Goal: Task Accomplishment & Management: Complete application form

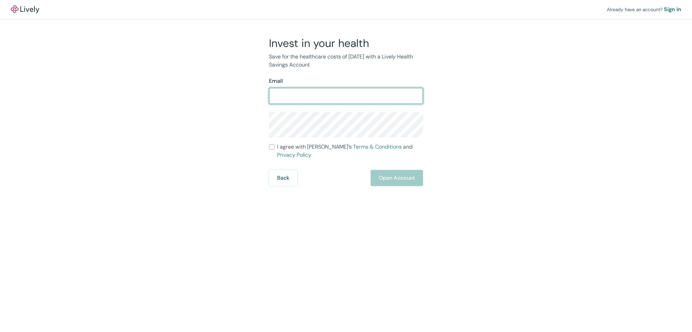
click at [331, 102] on input "Email" at bounding box center [346, 96] width 154 height 14
type input "tdkamy@gmail.com"
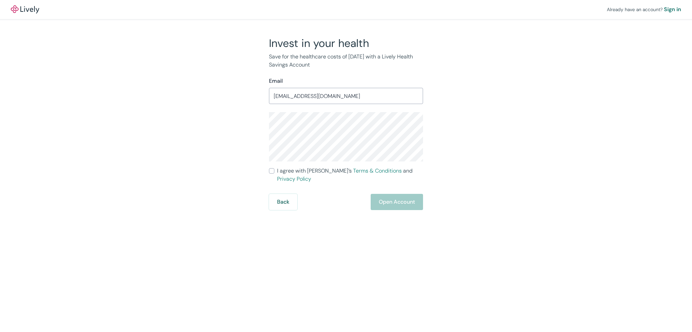
click at [272, 170] on input "I agree with Lively’s Terms & Conditions and Privacy Policy" at bounding box center [271, 170] width 5 height 5
checkbox input "true"
click at [403, 196] on button "Open Account" at bounding box center [397, 202] width 52 height 16
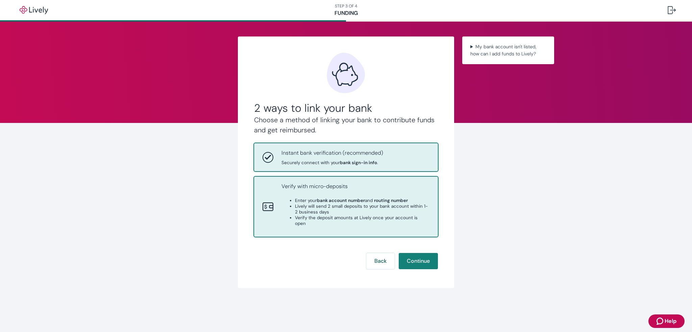
click at [318, 203] on strong "bank account number" at bounding box center [341, 201] width 48 height 6
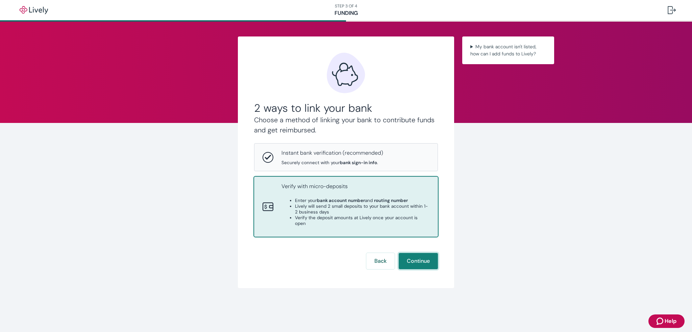
click at [429, 255] on button "Continue" at bounding box center [418, 261] width 39 height 16
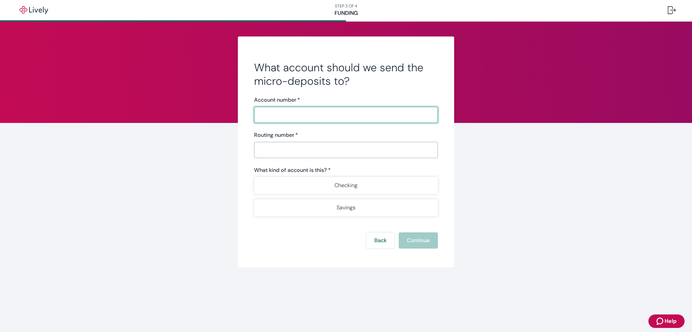
click at [303, 116] on input "Account number   *" at bounding box center [346, 115] width 184 height 14
type input "952805395"
click at [274, 150] on input "Routing number   *" at bounding box center [346, 150] width 184 height 14
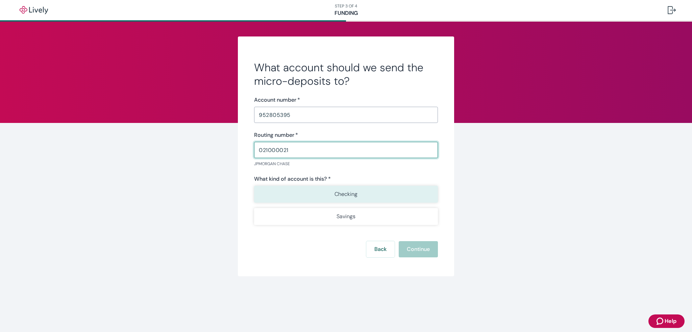
type input "021000021"
click at [346, 197] on p "Checking" at bounding box center [346, 194] width 23 height 8
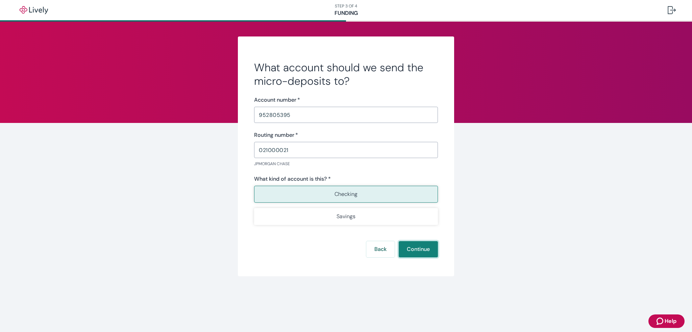
click at [424, 252] on button "Continue" at bounding box center [418, 249] width 39 height 16
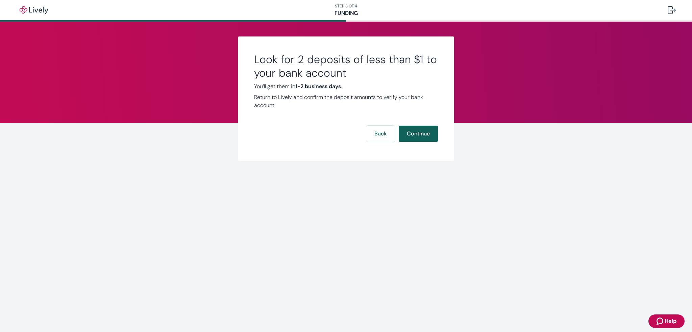
click at [425, 136] on button "Continue" at bounding box center [418, 134] width 39 height 16
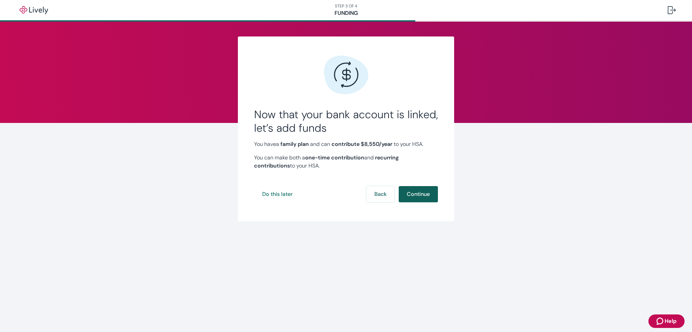
click at [427, 195] on button "Continue" at bounding box center [418, 194] width 39 height 16
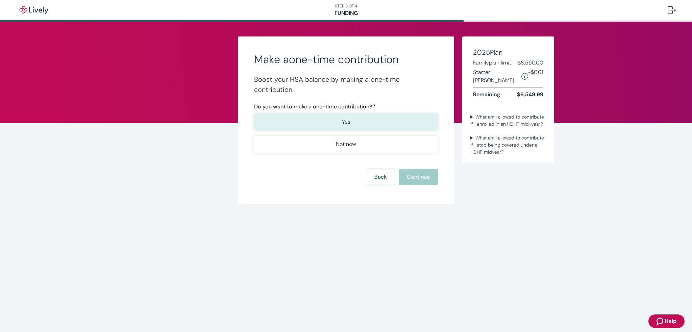
click at [351, 120] on button "Yes" at bounding box center [346, 122] width 184 height 17
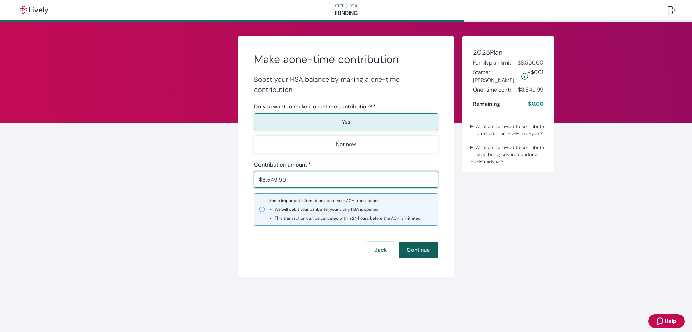
type input "8,549.99"
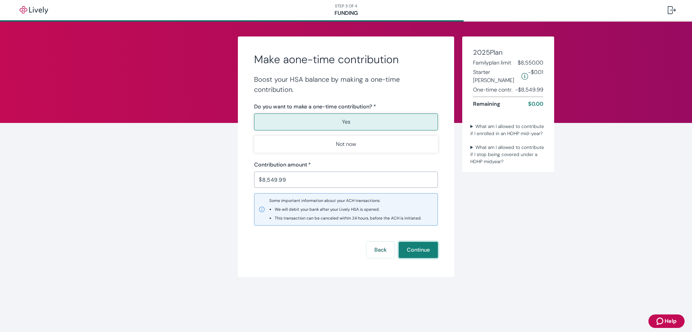
click at [426, 246] on button "Continue" at bounding box center [418, 250] width 39 height 16
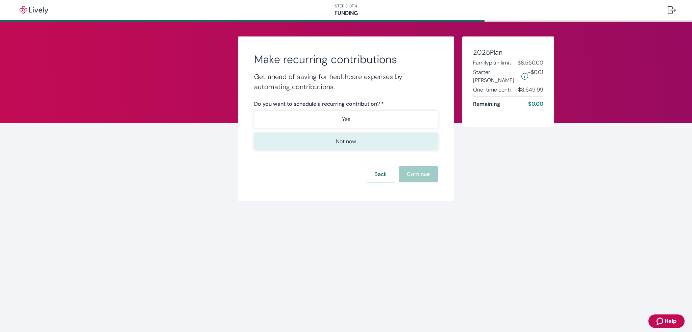
click at [357, 140] on button "Not now" at bounding box center [346, 141] width 184 height 17
click at [425, 177] on button "Continue" at bounding box center [418, 174] width 39 height 16
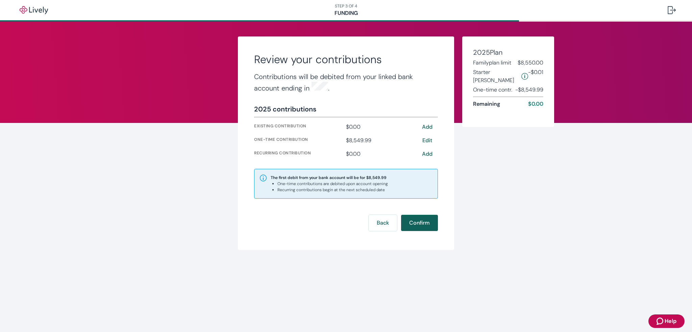
click at [430, 218] on button "Confirm" at bounding box center [419, 223] width 37 height 16
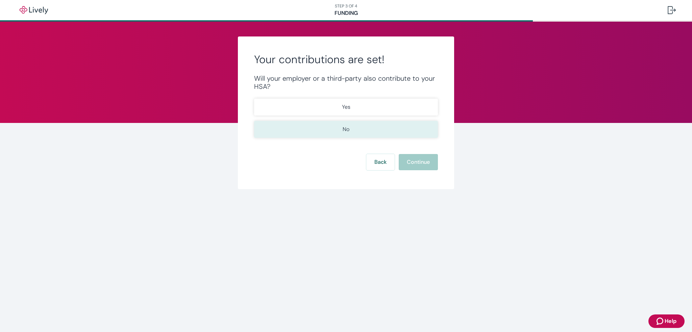
click at [364, 129] on button "No" at bounding box center [346, 129] width 184 height 17
click at [436, 165] on button "Continue" at bounding box center [418, 162] width 39 height 16
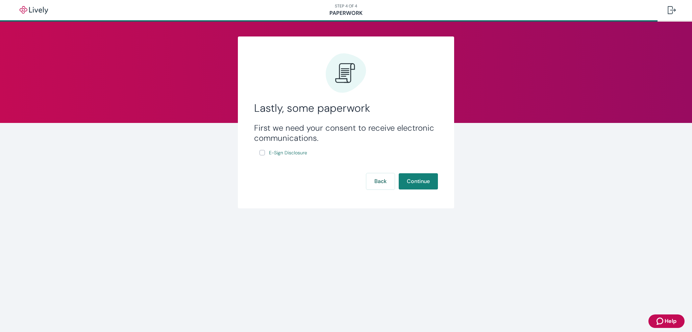
click at [262, 153] on input "E-Sign Disclosure" at bounding box center [262, 152] width 5 height 5
checkbox input "true"
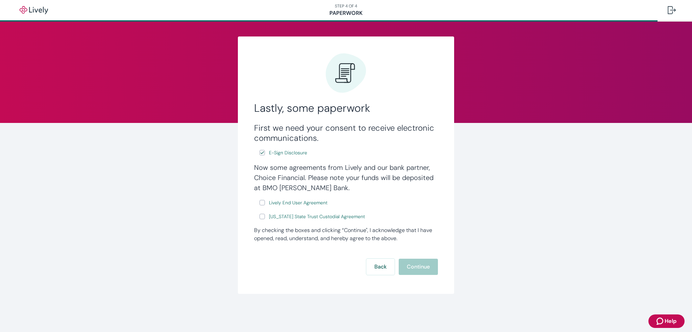
click at [266, 203] on label "Lively End User Agreement" at bounding box center [294, 203] width 69 height 8
click at [265, 203] on input "Lively End User Agreement" at bounding box center [262, 202] width 5 height 5
checkbox input "true"
click at [262, 217] on input "[US_STATE] State Trust Custodial Agreement" at bounding box center [262, 216] width 5 height 5
checkbox input "true"
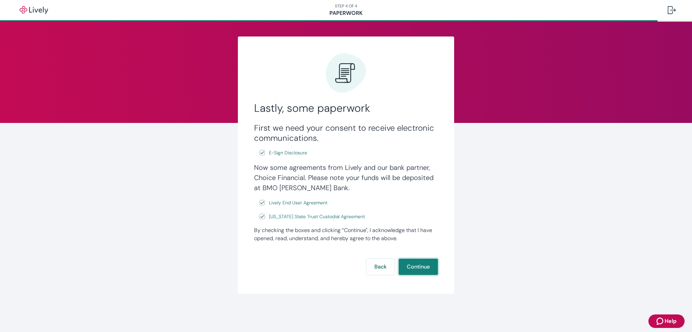
click at [425, 267] on button "Continue" at bounding box center [418, 267] width 39 height 16
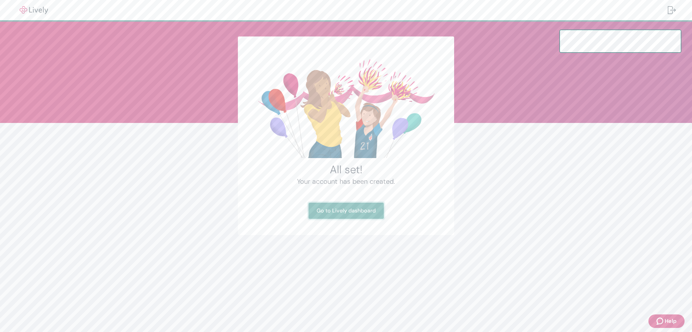
click at [351, 213] on link "Go to Lively dashboard" at bounding box center [346, 211] width 75 height 16
